Goal: Task Accomplishment & Management: Use online tool/utility

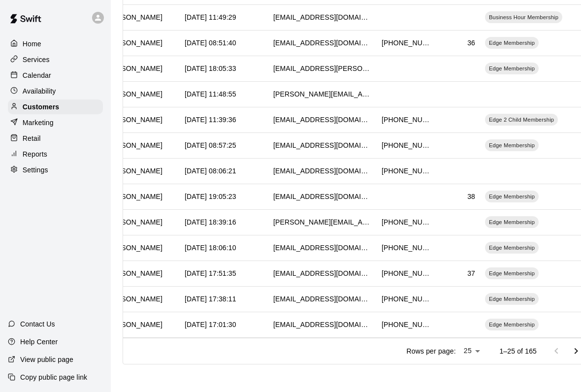
scroll to position [12, 0]
click at [28, 118] on p "Marketing" at bounding box center [38, 123] width 31 height 10
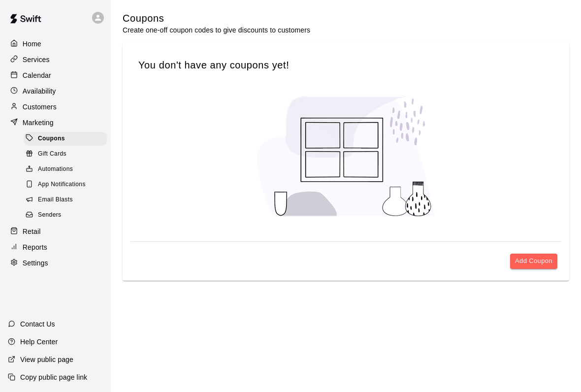
click at [20, 227] on div at bounding box center [16, 231] width 12 height 9
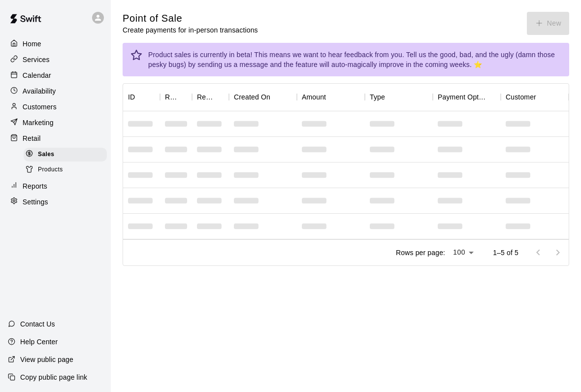
click at [532, 28] on div "Point of Sale Create payments for in-person transactions New" at bounding box center [346, 23] width 447 height 23
click at [531, 28] on div "Point of Sale Create payments for in-person transactions New" at bounding box center [346, 23] width 447 height 23
click at [547, 30] on div "Point of Sale Create payments for in-person transactions New" at bounding box center [346, 23] width 447 height 23
click at [542, 30] on div "Point of Sale Create payments for in-person transactions New" at bounding box center [346, 23] width 447 height 23
click at [548, 33] on div "Point of Sale Create payments for in-person transactions New" at bounding box center [346, 23] width 447 height 23
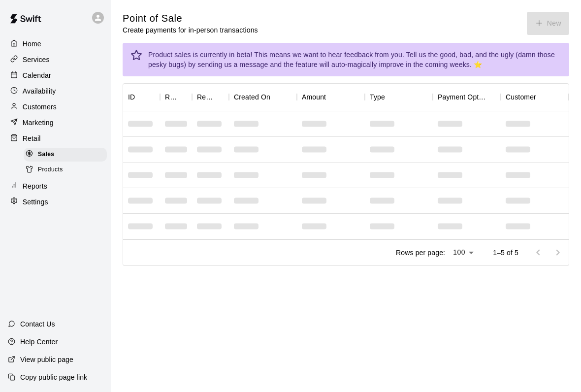
click at [536, 23] on div "Point of Sale Create payments for in-person transactions New" at bounding box center [346, 23] width 447 height 23
click at [543, 26] on div "Point of Sale Create payments for in-person transactions New" at bounding box center [346, 23] width 447 height 23
click at [521, 21] on div "Point of Sale Create payments for in-person transactions New" at bounding box center [346, 23] width 447 height 23
click at [528, 13] on div "Point of Sale Create payments for in-person transactions New" at bounding box center [346, 23] width 447 height 23
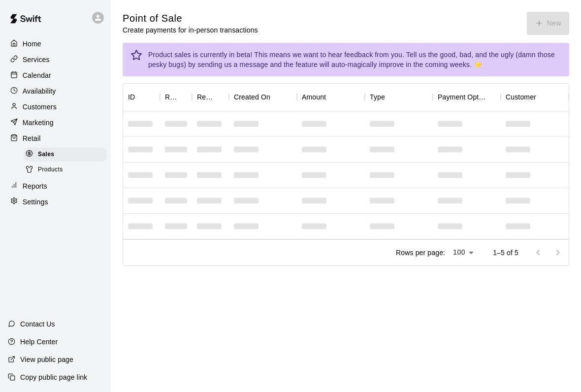
click at [543, 26] on div "Point of Sale Create payments for in-person transactions New" at bounding box center [346, 23] width 447 height 23
click at [553, 34] on main "Point of Sale Create payments for in-person transactions New Product sales is c…" at bounding box center [346, 139] width 447 height 254
click at [545, 27] on div "Point of Sale Create payments for in-person transactions New" at bounding box center [346, 23] width 447 height 23
click at [545, 26] on div "Point of Sale Create payments for in-person transactions New" at bounding box center [346, 23] width 447 height 23
click at [550, 28] on div "Point of Sale Create payments for in-person transactions New" at bounding box center [346, 23] width 447 height 23
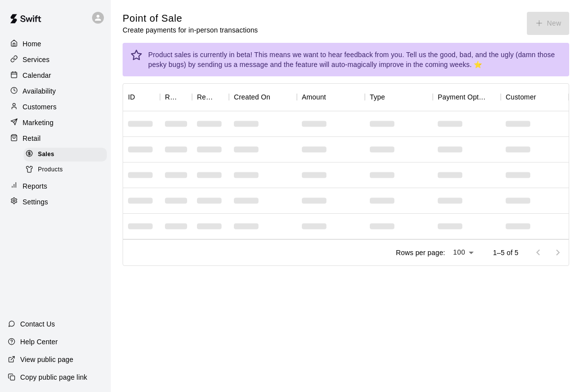
click at [544, 29] on div "Point of Sale Create payments for in-person transactions New" at bounding box center [346, 23] width 447 height 23
click at [548, 28] on div "Point of Sale Create payments for in-person transactions New" at bounding box center [346, 23] width 447 height 23
click at [535, 20] on div "Point of Sale Create payments for in-person transactions New" at bounding box center [346, 23] width 447 height 23
click at [541, 23] on icon "button" at bounding box center [539, 23] width 9 height 9
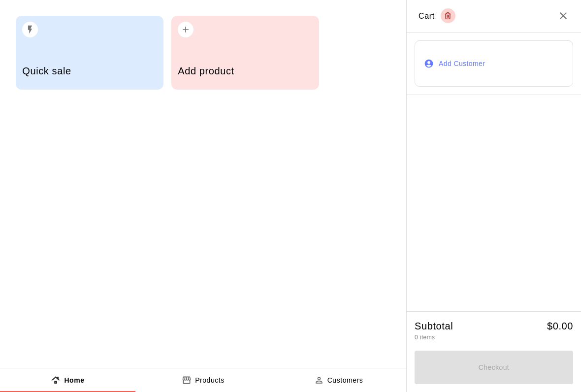
click at [552, 26] on h2 "Cart" at bounding box center [494, 16] width 174 height 32
click at [37, 80] on div "Quick sale" at bounding box center [89, 72] width 134 height 35
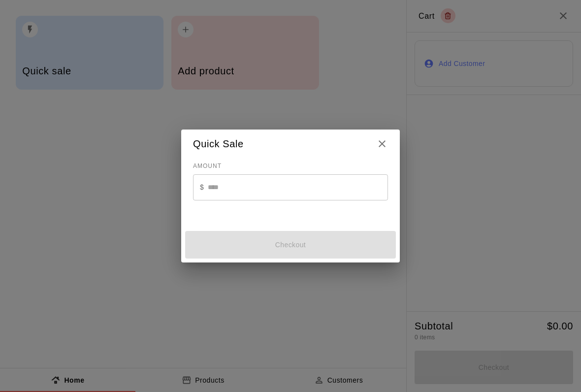
click at [224, 175] on input "text" at bounding box center [298, 187] width 180 height 26
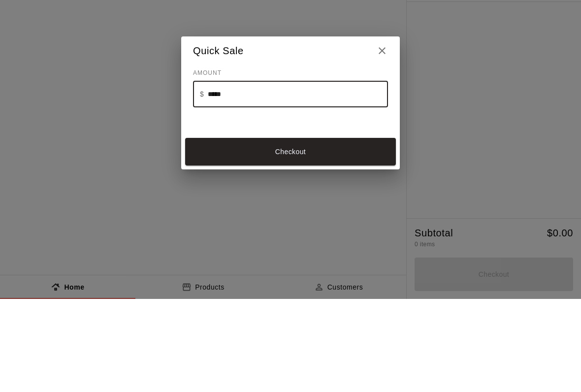
type input "******"
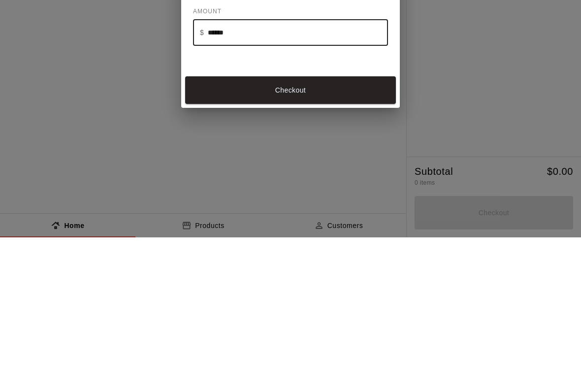
click at [221, 231] on button "Checkout" at bounding box center [290, 245] width 211 height 28
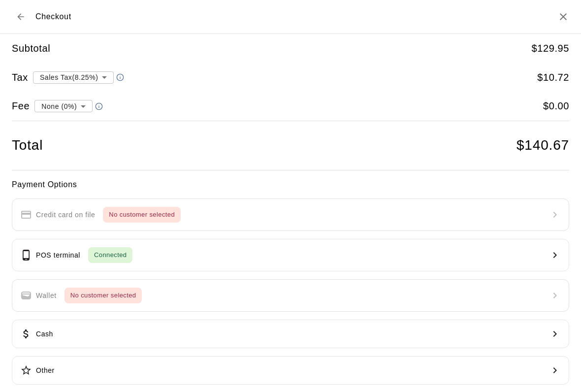
click at [74, 68] on body "**********" at bounding box center [290, 146] width 581 height 293
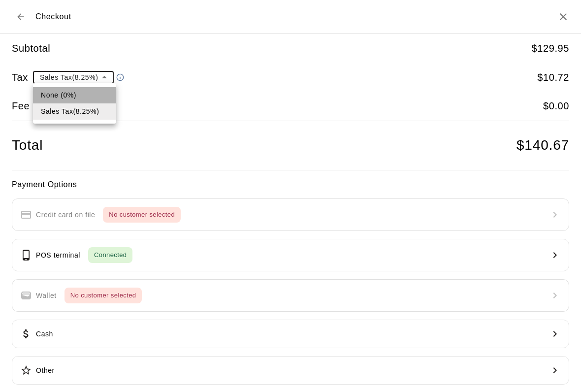
click at [41, 92] on li "None (0%)" at bounding box center [74, 95] width 83 height 16
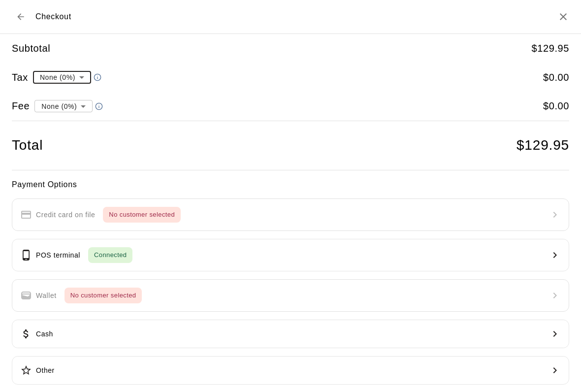
click at [41, 73] on body "Home Services Calendar Availability Customers Marketing Retail Sales Products R…" at bounding box center [290, 146] width 581 height 293
click at [32, 116] on li "Sales Tax ( 8.25 %)" at bounding box center [61, 111] width 74 height 16
type input "**********"
click at [56, 108] on body "**********" at bounding box center [290, 146] width 581 height 293
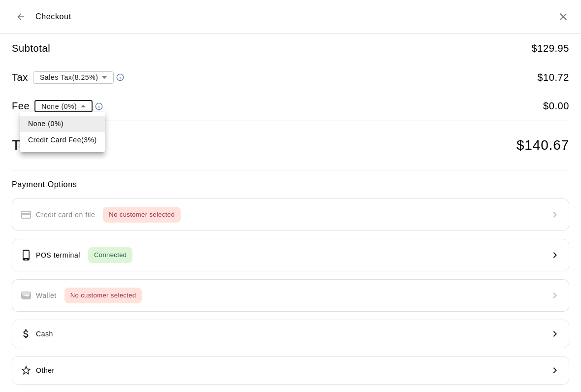
click at [46, 140] on li "Credit Card Fee ( 3 % )" at bounding box center [62, 140] width 85 height 16
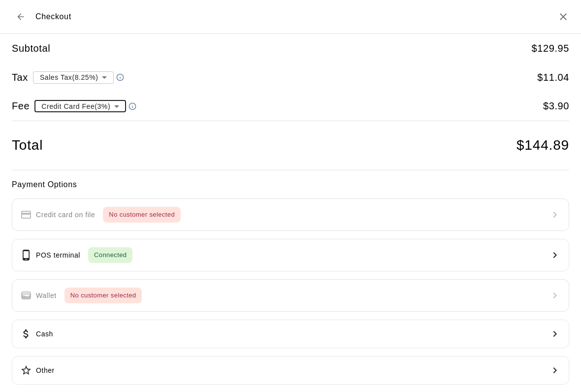
click at [55, 108] on body "**********" at bounding box center [290, 146] width 581 height 293
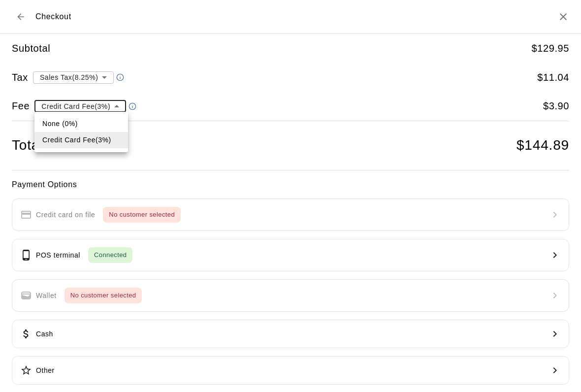
click at [52, 125] on li "None (0%)" at bounding box center [81, 124] width 94 height 16
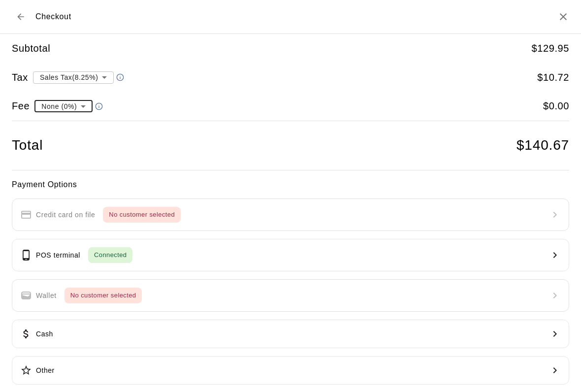
type input "*"
click at [367, 251] on button "POS terminal Connected" at bounding box center [290, 255] width 557 height 32
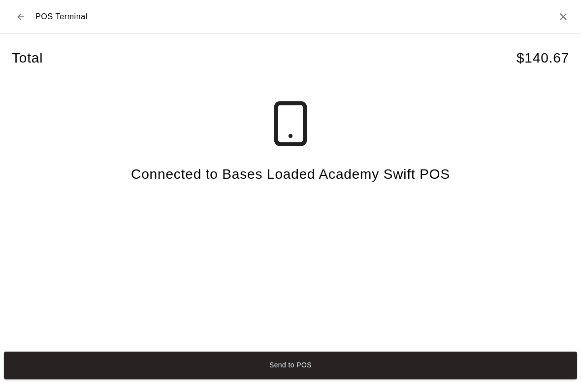
click at [542, 19] on h2 "POS Terminal" at bounding box center [290, 17] width 581 height 34
click at [554, 18] on h2 "POS Terminal" at bounding box center [290, 17] width 581 height 34
click at [560, 21] on icon "Close" at bounding box center [563, 17] width 12 height 12
